Goal: Task Accomplishment & Management: Use online tool/utility

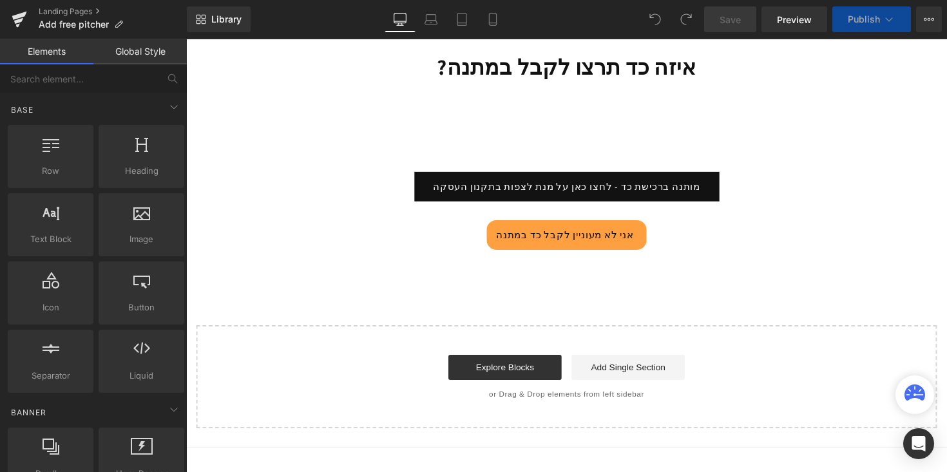
scroll to position [86, 0]
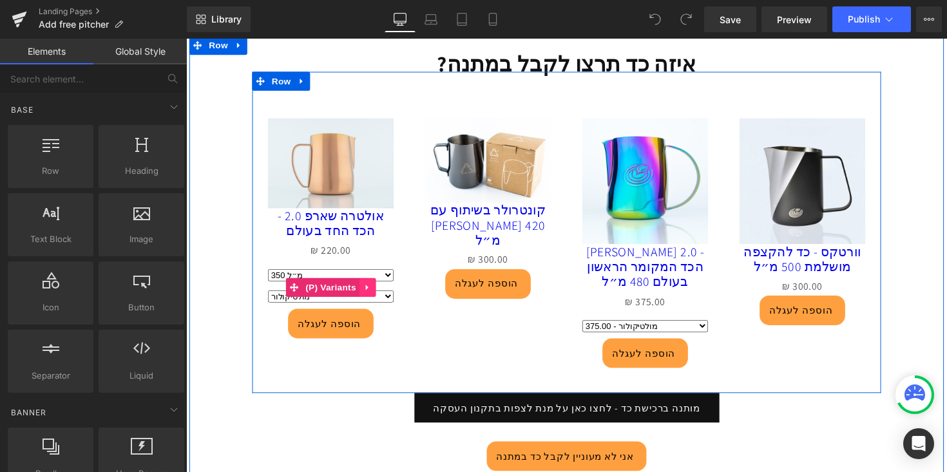
click at [372, 294] on icon at bounding box center [371, 294] width 3 height 6
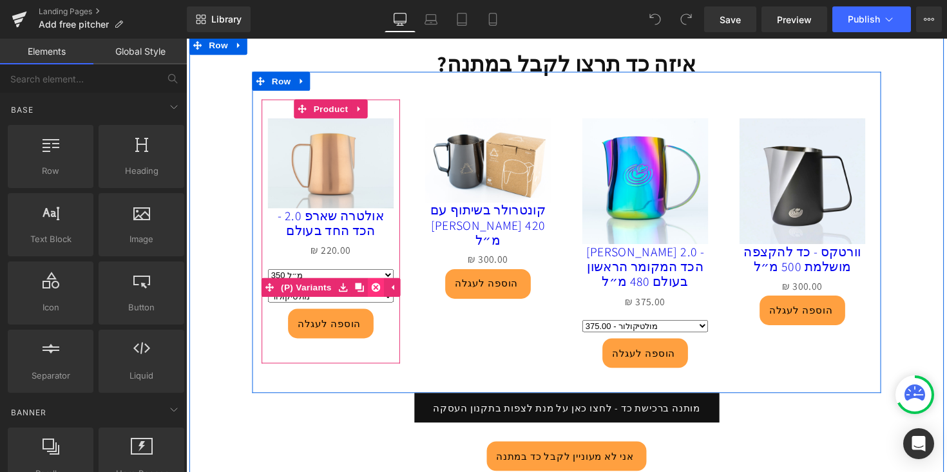
click at [382, 294] on icon at bounding box center [379, 294] width 9 height 10
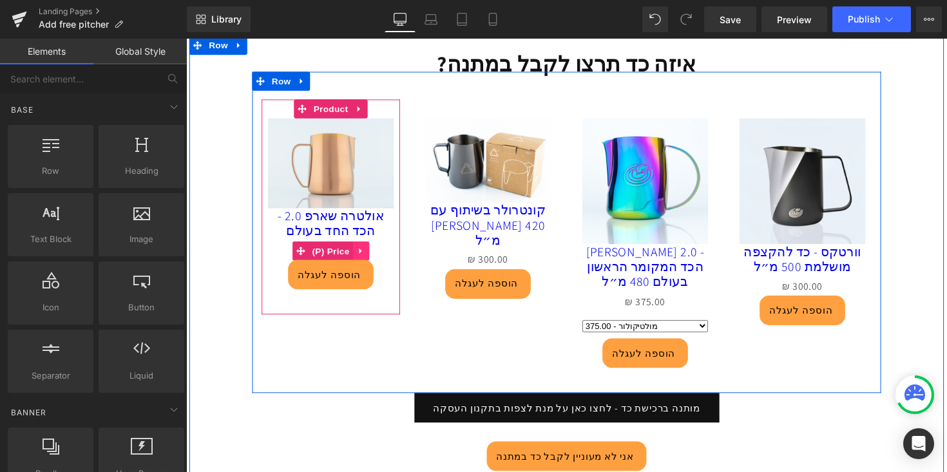
click at [363, 254] on icon at bounding box center [365, 256] width 9 height 10
click at [375, 255] on icon at bounding box center [373, 256] width 9 height 10
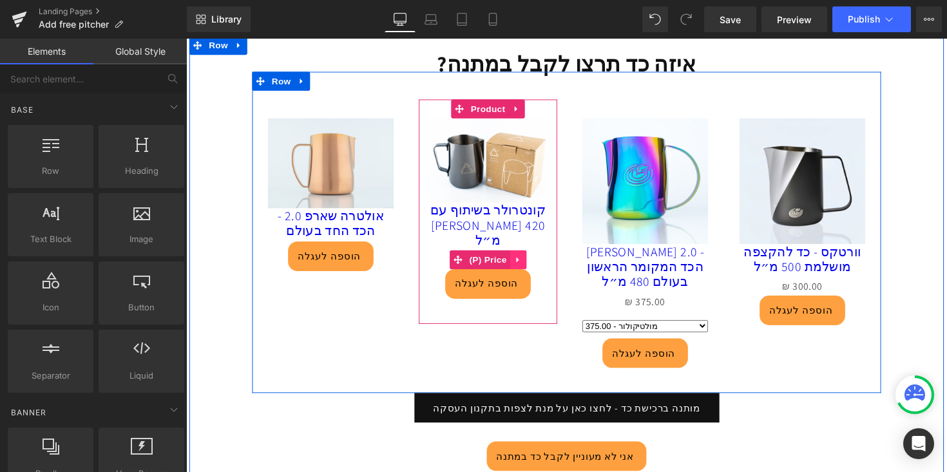
click at [525, 264] on icon at bounding box center [525, 266] width 3 height 6
click at [531, 264] on icon at bounding box center [534, 265] width 9 height 9
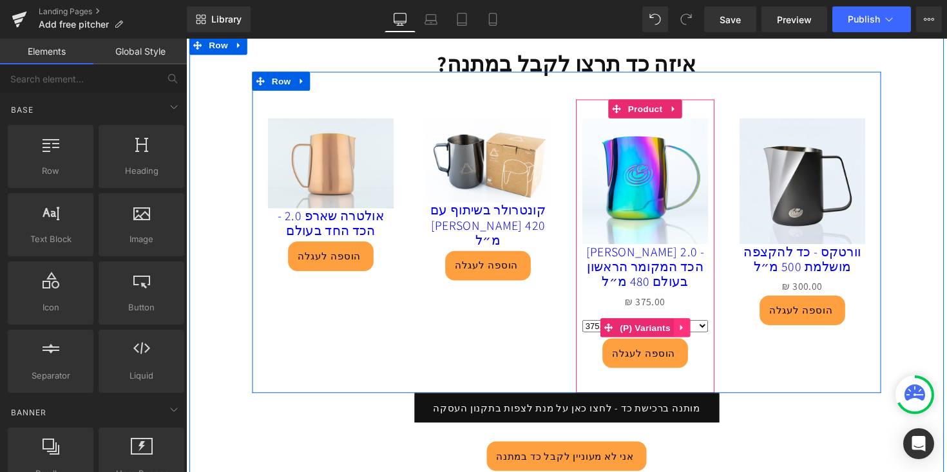
click at [694, 332] on icon at bounding box center [693, 335] width 3 height 6
click at [704, 330] on icon at bounding box center [701, 334] width 9 height 9
click at [698, 330] on icon at bounding box center [693, 335] width 9 height 10
click at [703, 330] on icon at bounding box center [701, 335] width 9 height 10
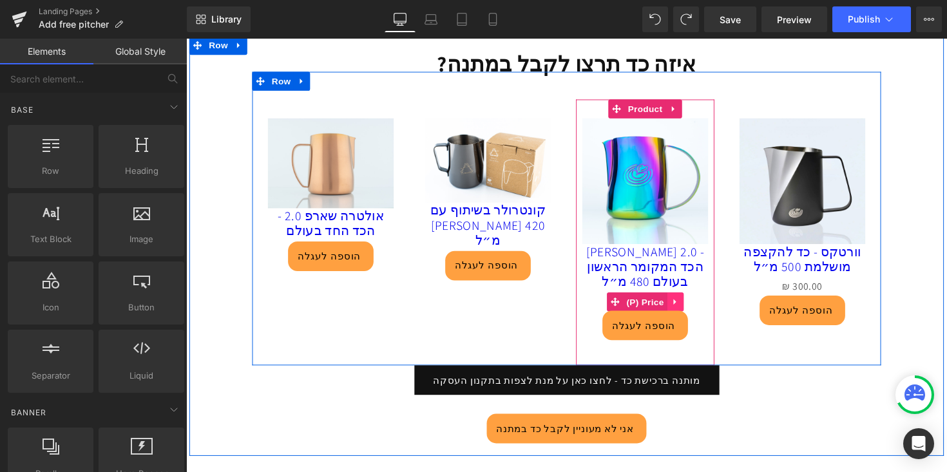
click at [693, 299] on link at bounding box center [687, 308] width 17 height 19
click at [695, 304] on icon at bounding box center [695, 308] width 9 height 9
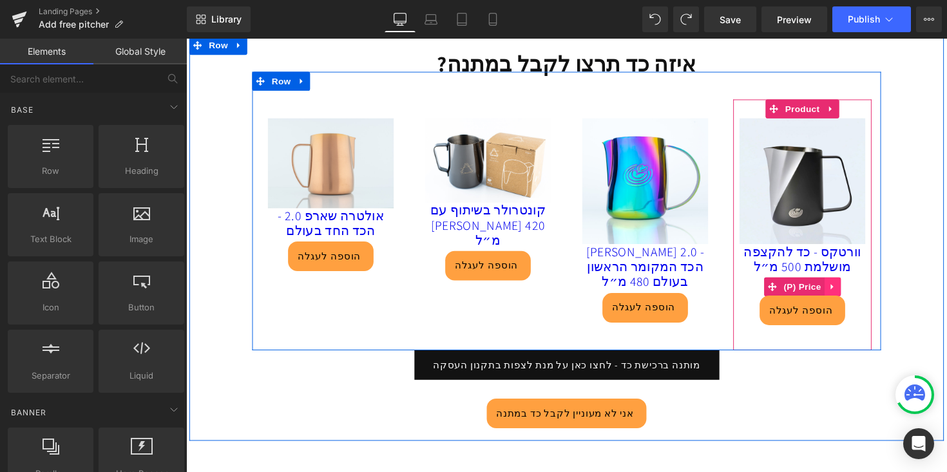
click at [843, 289] on link at bounding box center [848, 292] width 17 height 19
click at [856, 290] on icon at bounding box center [856, 292] width 9 height 9
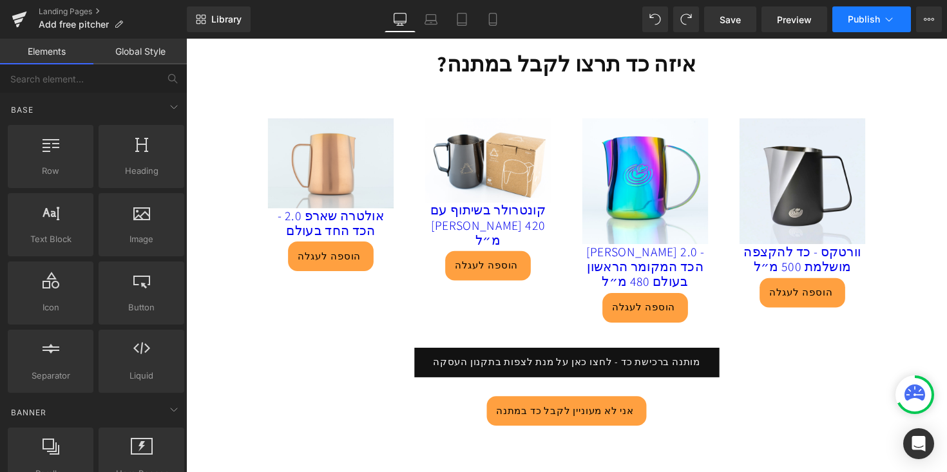
click at [891, 12] on button "Publish" at bounding box center [871, 19] width 79 height 26
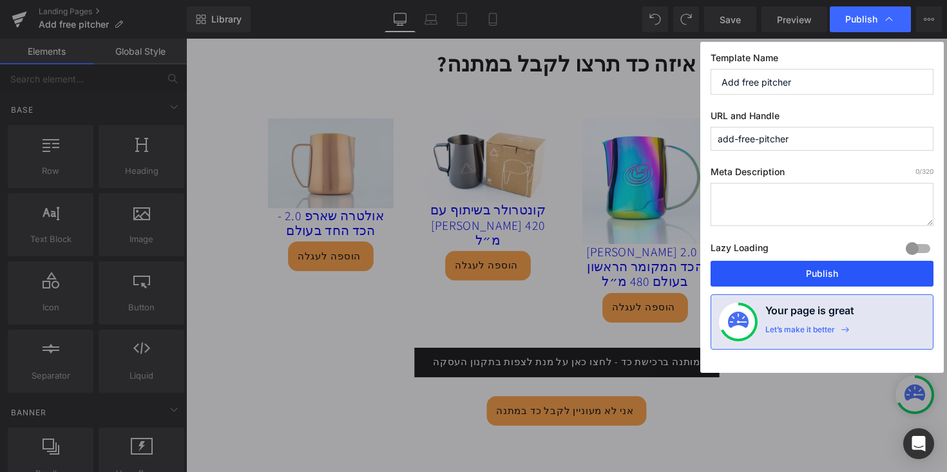
click at [809, 266] on button "Publish" at bounding box center [821, 274] width 223 height 26
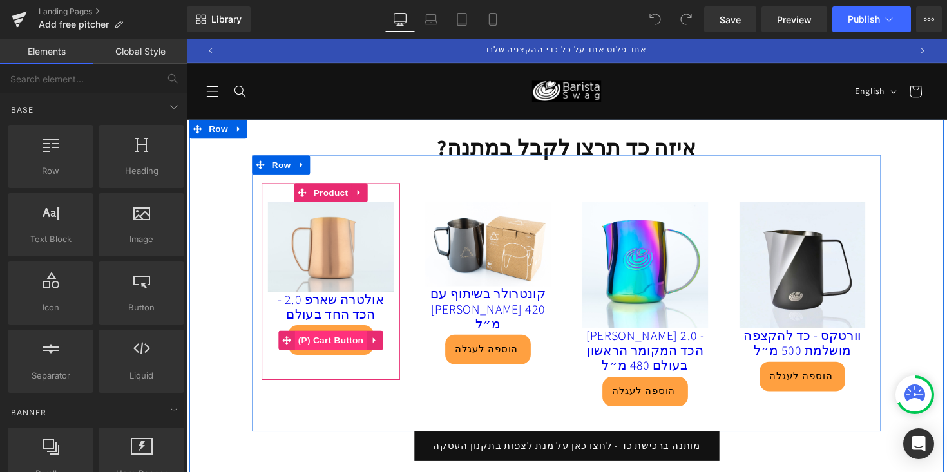
click at [356, 342] on span "(P) Cart Button" at bounding box center [334, 347] width 73 height 19
